Goal: Task Accomplishment & Management: Manage account settings

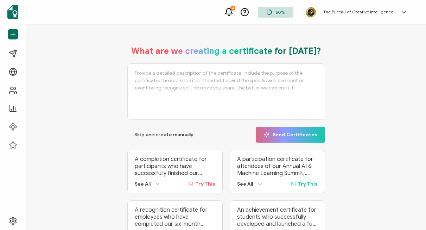
click at [403, 9] on icon at bounding box center [403, 12] width 7 height 7
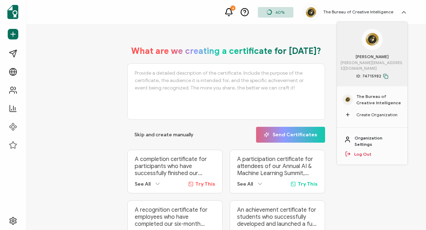
click at [369, 138] on link "Organization Settings" at bounding box center [378, 141] width 46 height 13
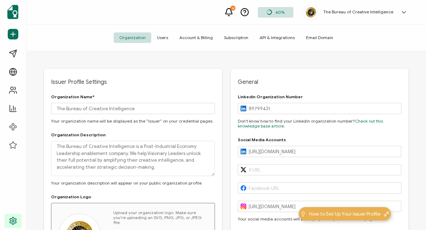
type input "[GEOGRAPHIC_DATA]"
type input "[US_STATE]"
click at [234, 37] on span "Subscription" at bounding box center [236, 37] width 36 height 11
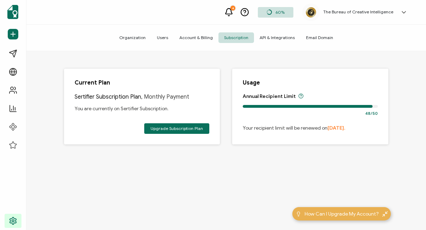
click at [196, 38] on span "Account & Billing" at bounding box center [196, 37] width 45 height 11
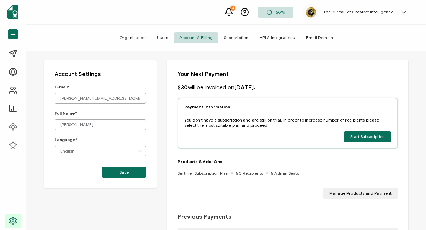
scroll to position [12, 0]
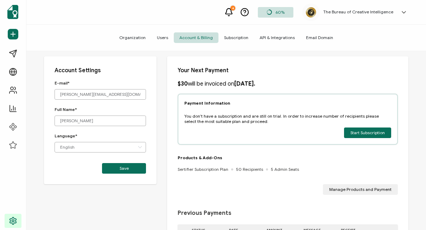
click at [233, 38] on span "Subscription" at bounding box center [236, 37] width 36 height 11
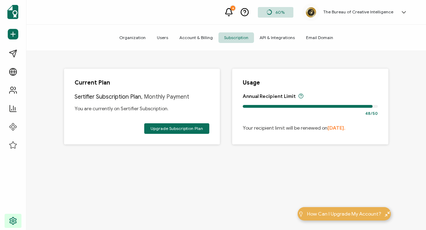
click at [300, 174] on div "Current Plan Sertifier Subscription Plan , Monthly Payment You are currently on…" at bounding box center [225, 119] width 359 height 137
click at [191, 38] on span "Account & Billing" at bounding box center [196, 37] width 45 height 11
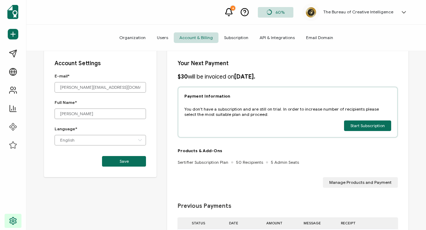
scroll to position [27, 0]
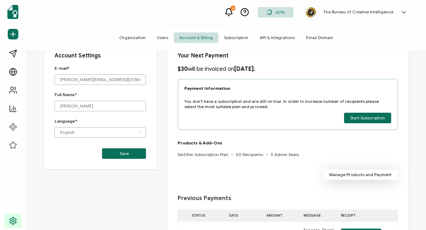
click at [360, 176] on span "Manage Products and Payment" at bounding box center [360, 174] width 62 height 4
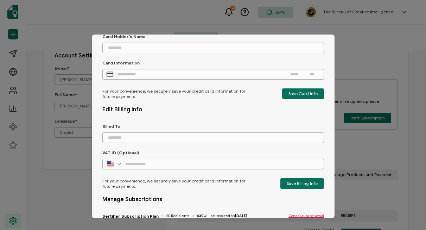
scroll to position [49, 0]
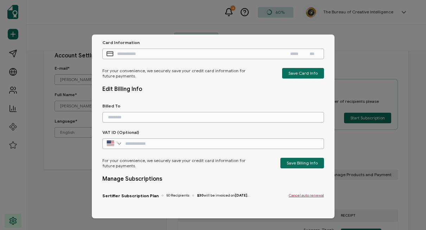
click at [298, 195] on span "Cancel auto renewal" at bounding box center [306, 195] width 35 height 4
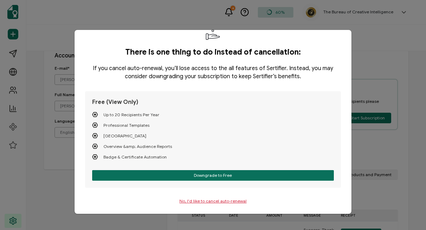
scroll to position [6, 0]
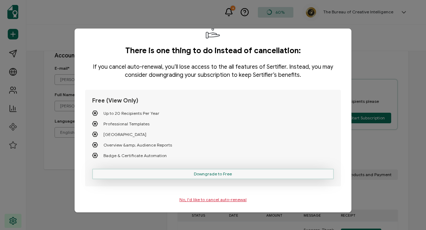
click at [208, 173] on span "Downgrade to Free" at bounding box center [213, 174] width 38 height 4
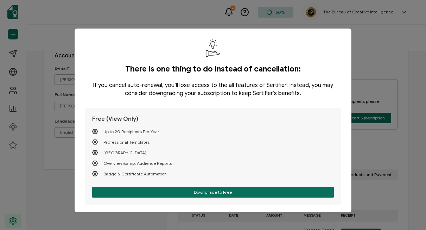
scroll to position [0, 0]
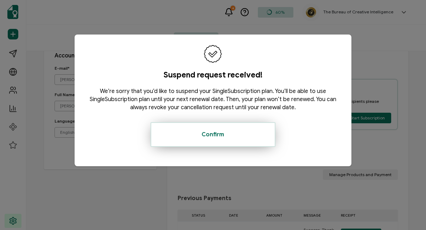
click at [229, 137] on button "Confirm" at bounding box center [213, 134] width 125 height 25
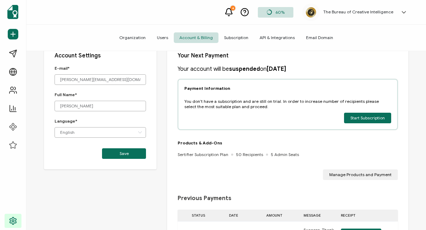
click at [234, 37] on span "Subscription" at bounding box center [236, 37] width 36 height 11
